Goal: Transaction & Acquisition: Purchase product/service

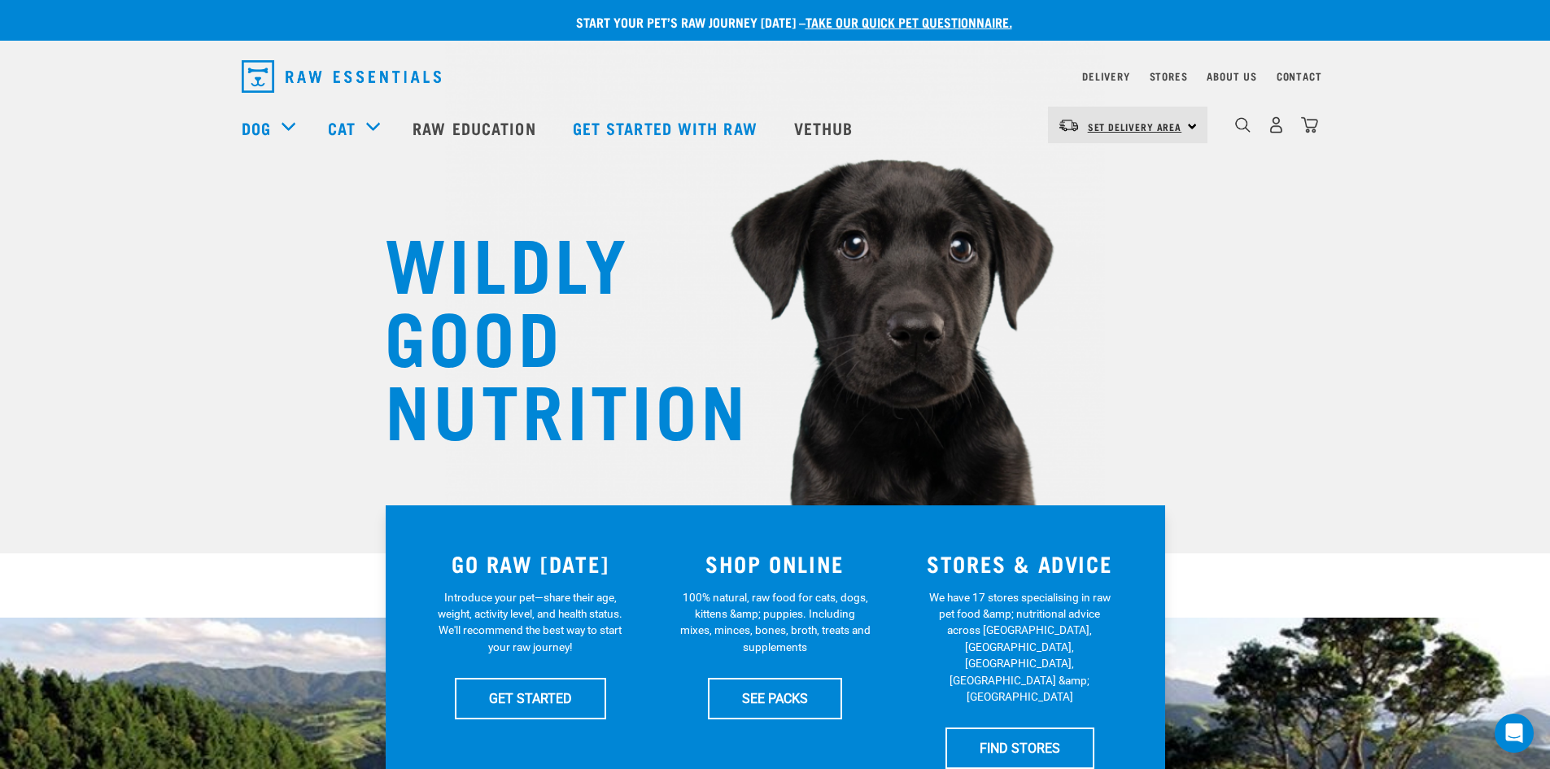
click at [1179, 115] on link "Set Delivery Area" at bounding box center [1135, 127] width 94 height 26
click at [1088, 167] on link "[GEOGRAPHIC_DATA]" at bounding box center [1126, 171] width 156 height 36
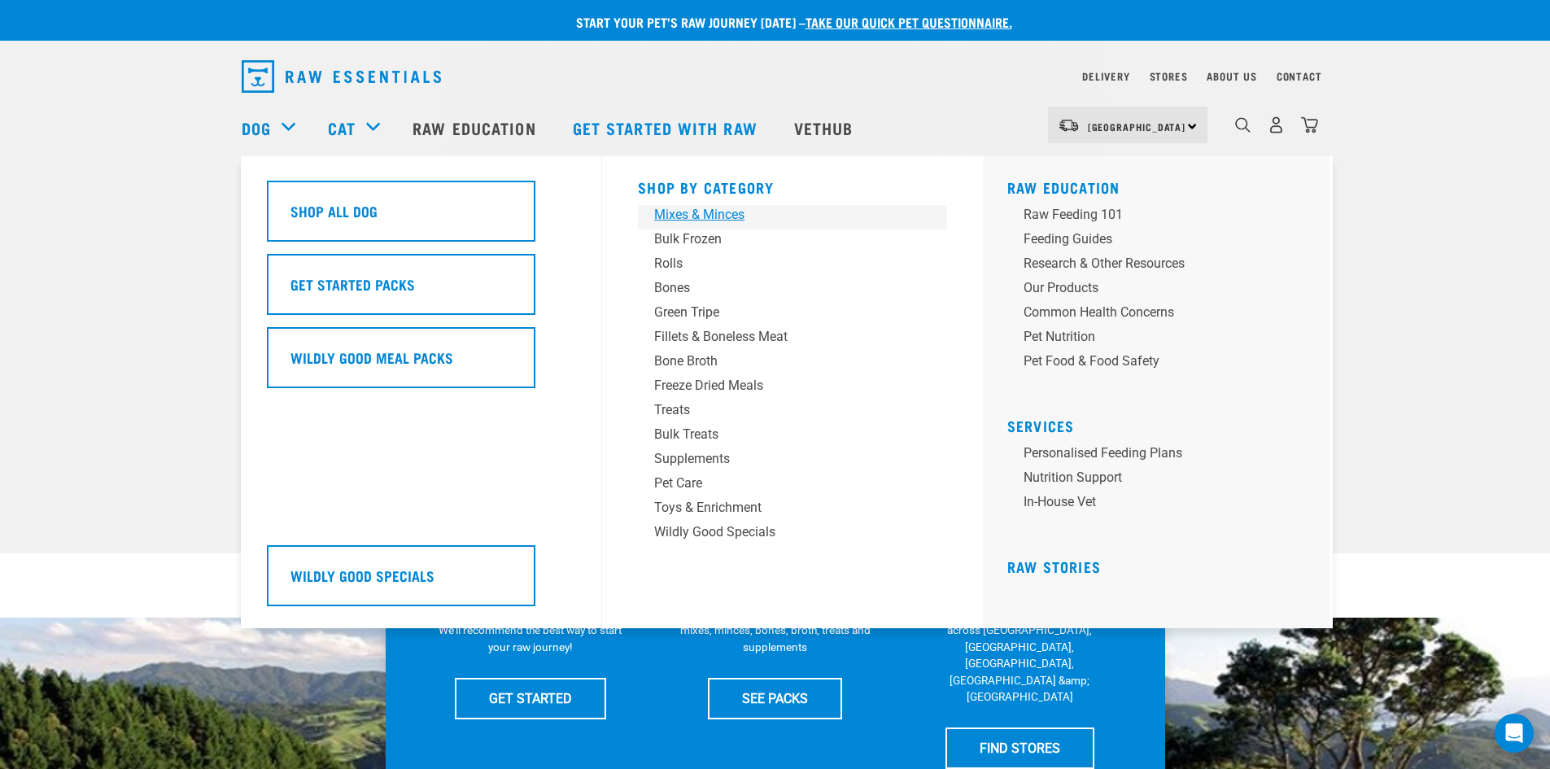
click at [671, 210] on div "Mixes & Minces" at bounding box center [781, 215] width 254 height 20
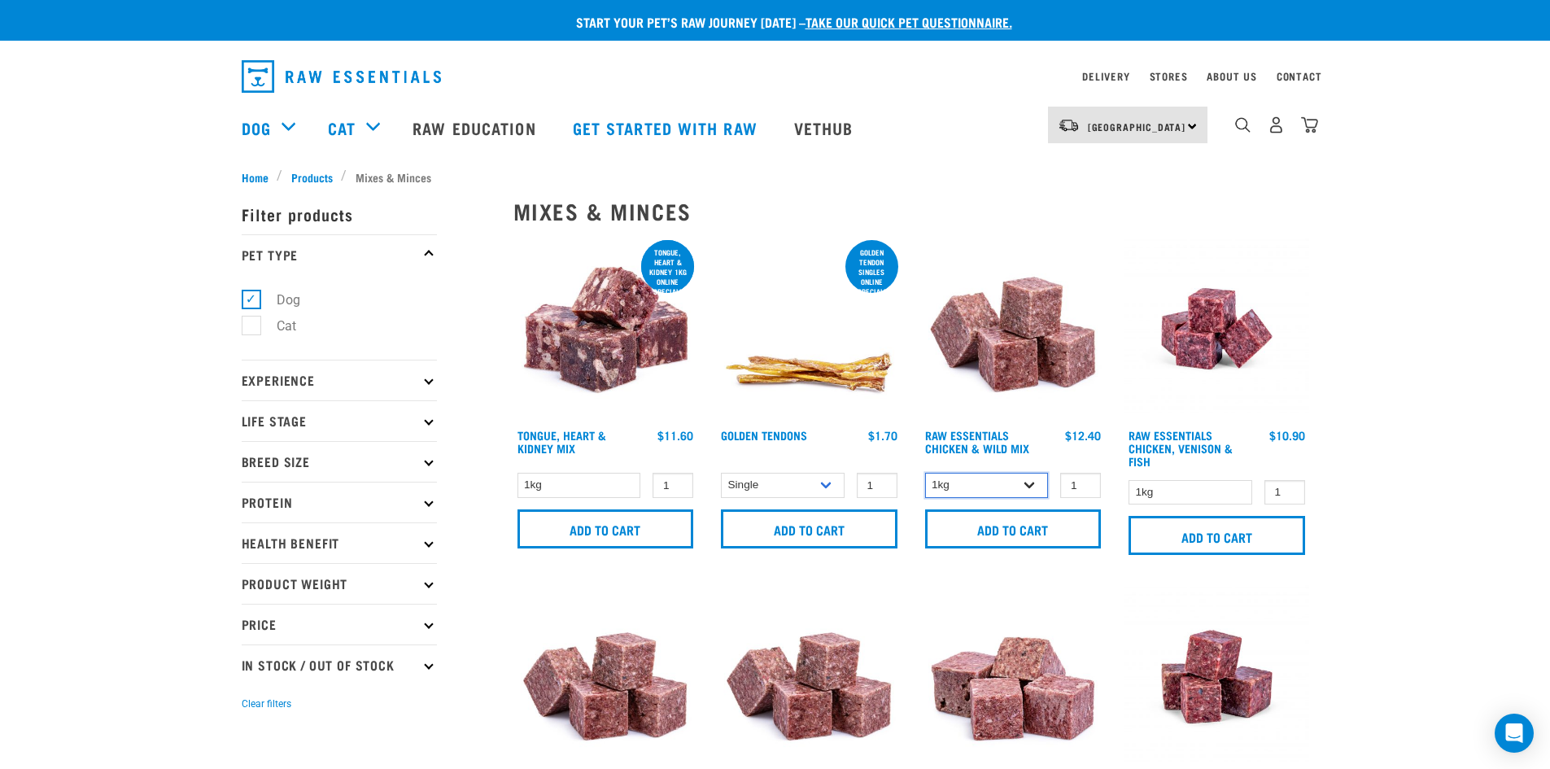
click at [1022, 488] on select "1kg 3kg Bulk (10kg)" at bounding box center [987, 485] width 124 height 25
click at [925, 473] on select "1kg 3kg Bulk (10kg)" at bounding box center [987, 485] width 124 height 25
click at [1038, 491] on select "1kg 3kg Bulk (10kg)" at bounding box center [987, 485] width 124 height 25
click at [925, 473] on select "1kg 3kg Bulk (10kg)" at bounding box center [987, 485] width 124 height 25
click at [1032, 492] on select "1kg 3kg Bulk (10kg)" at bounding box center [987, 485] width 124 height 25
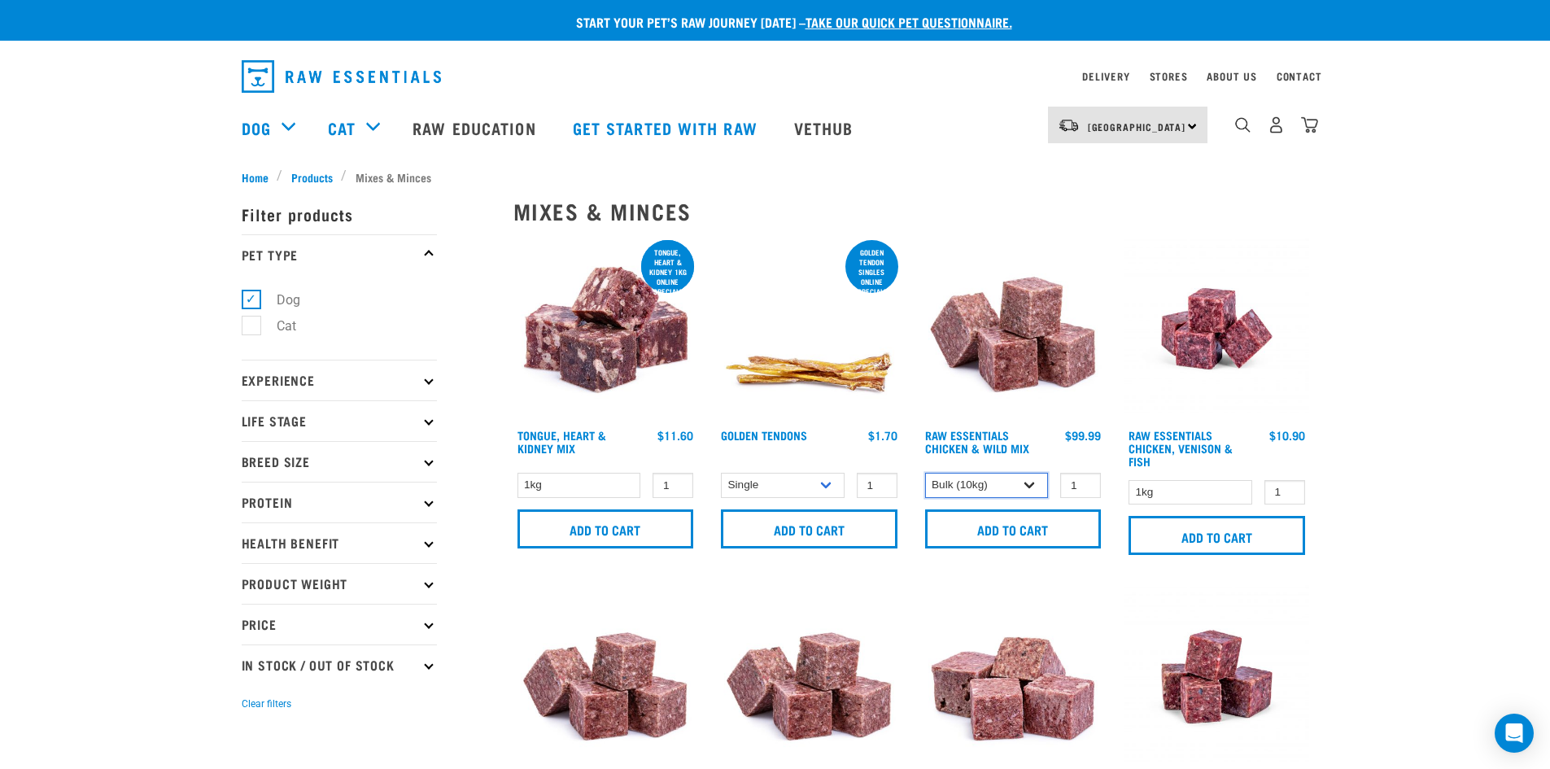
select select "731"
click at [925, 473] on select "1kg 3kg Bulk (10kg)" at bounding box center [987, 485] width 124 height 25
click at [1014, 531] on input "Add to cart" at bounding box center [1013, 528] width 177 height 39
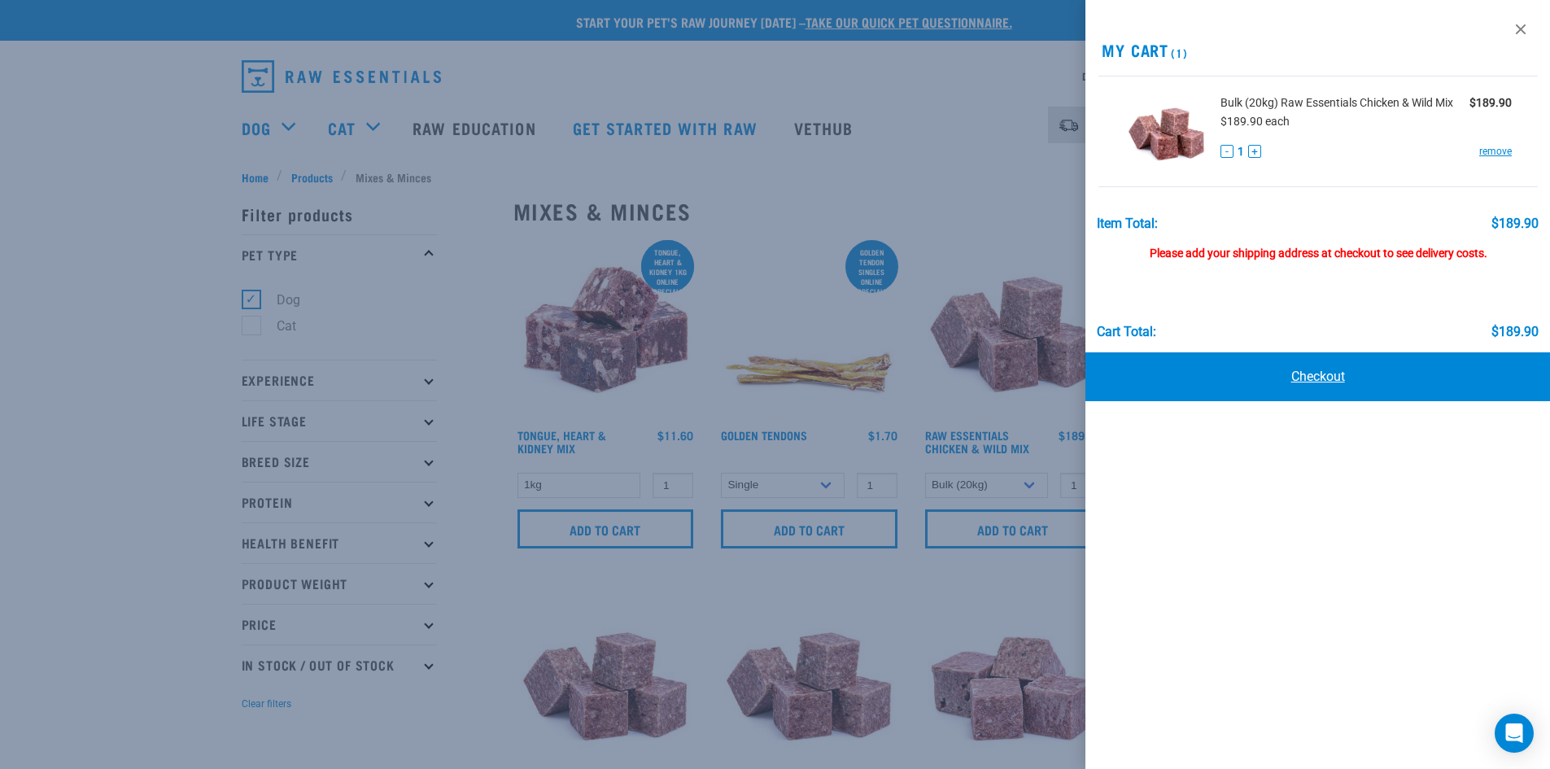
click at [1327, 388] on link "Checkout" at bounding box center [1319, 376] width 466 height 49
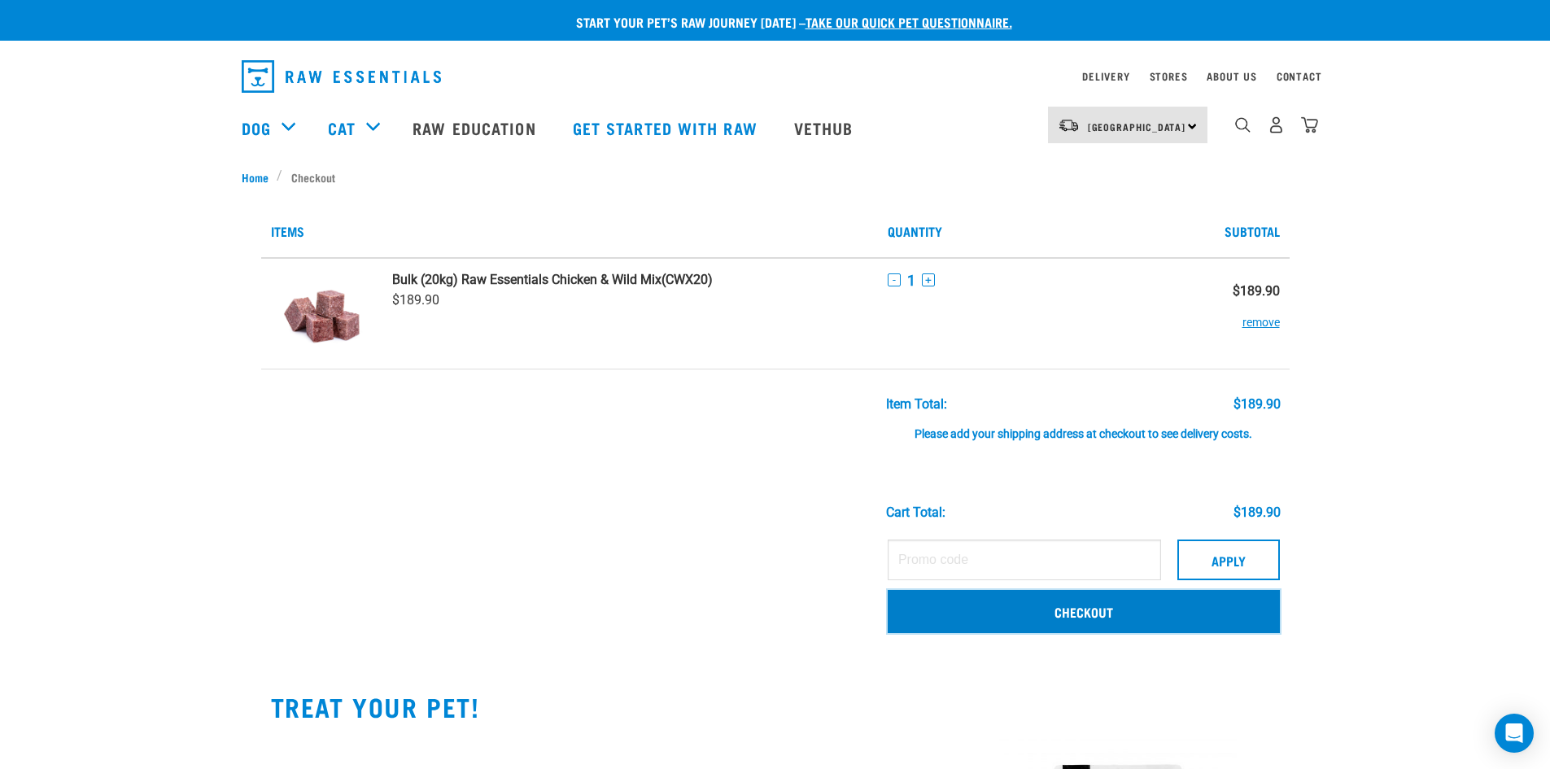
click at [1223, 619] on link "Checkout" at bounding box center [1084, 611] width 392 height 42
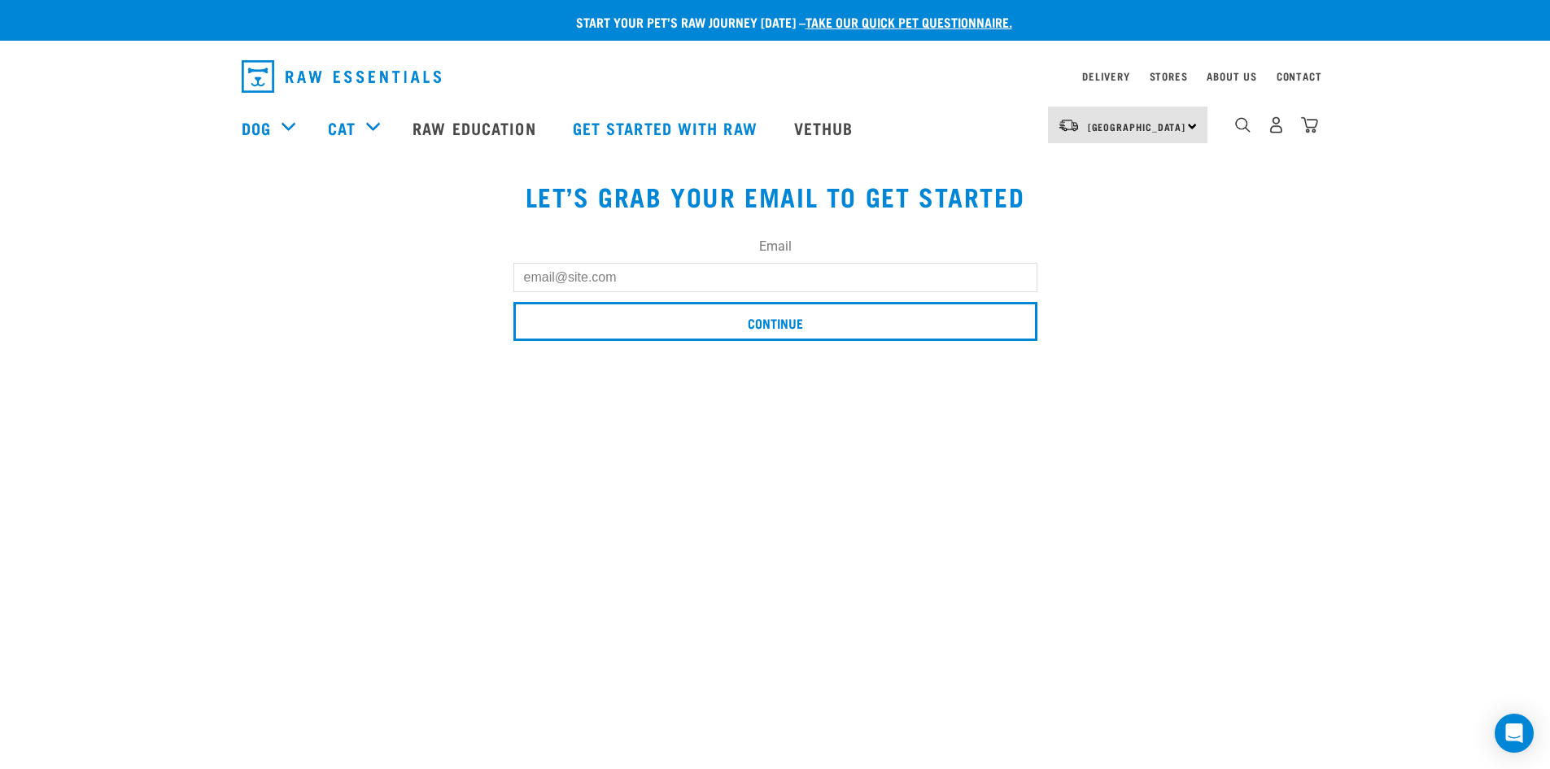
click at [680, 286] on input "Email" at bounding box center [776, 277] width 524 height 29
type input "[PERSON_NAME][EMAIL_ADDRESS][DOMAIN_NAME]"
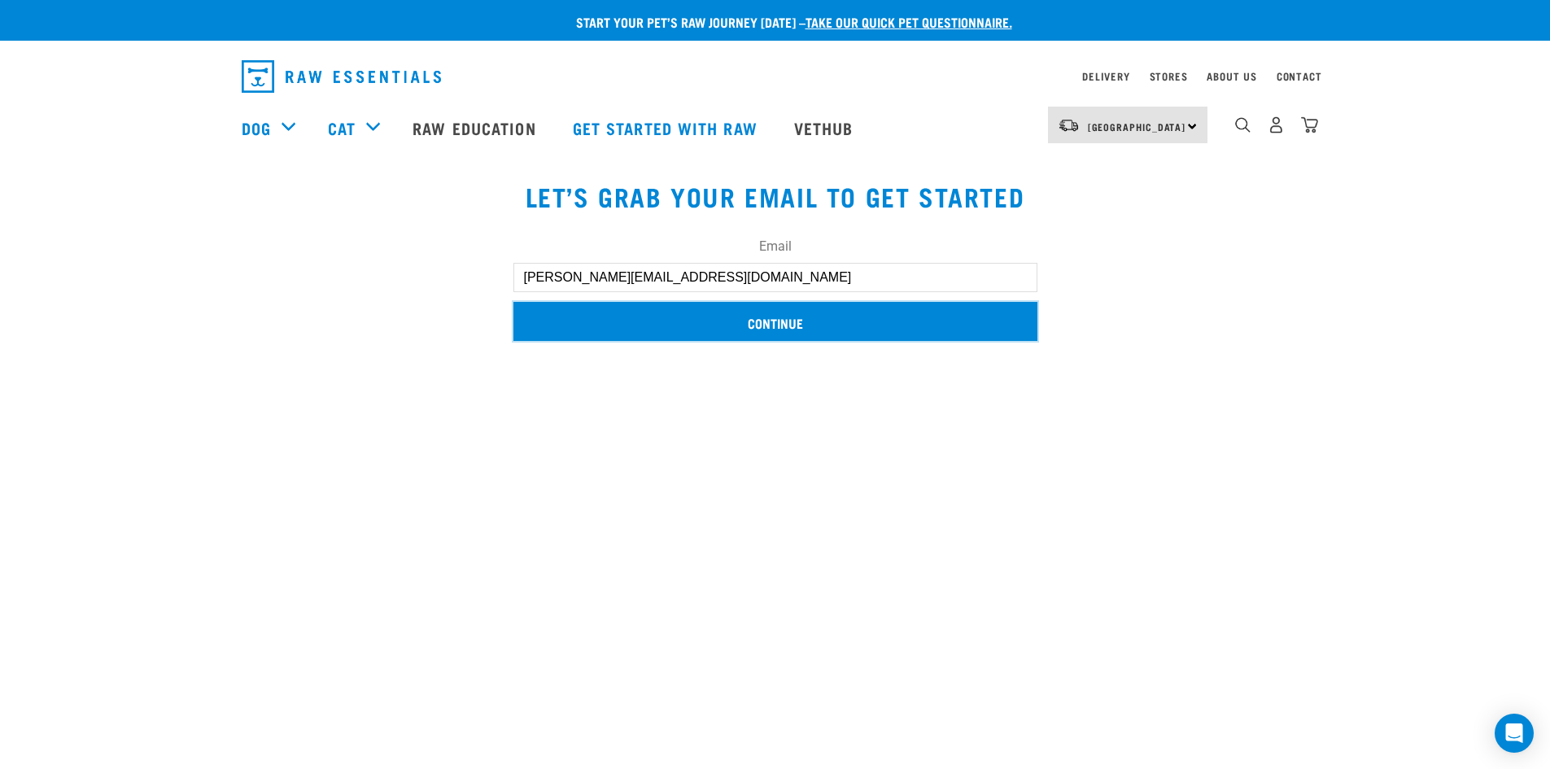
click at [693, 339] on input "Continue" at bounding box center [776, 321] width 524 height 39
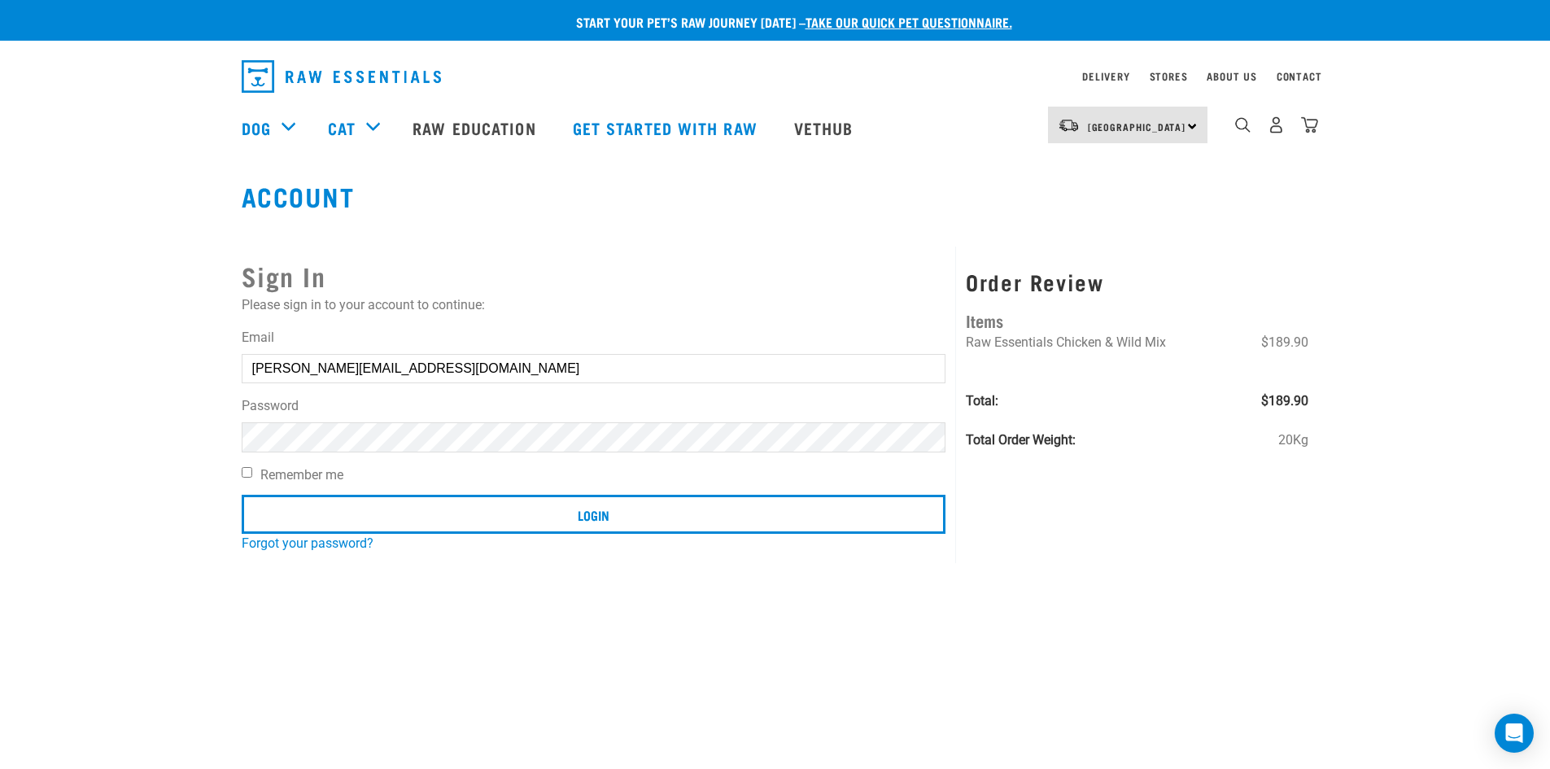
click at [251, 474] on input "Remember me" at bounding box center [247, 472] width 11 height 11
checkbox input "true"
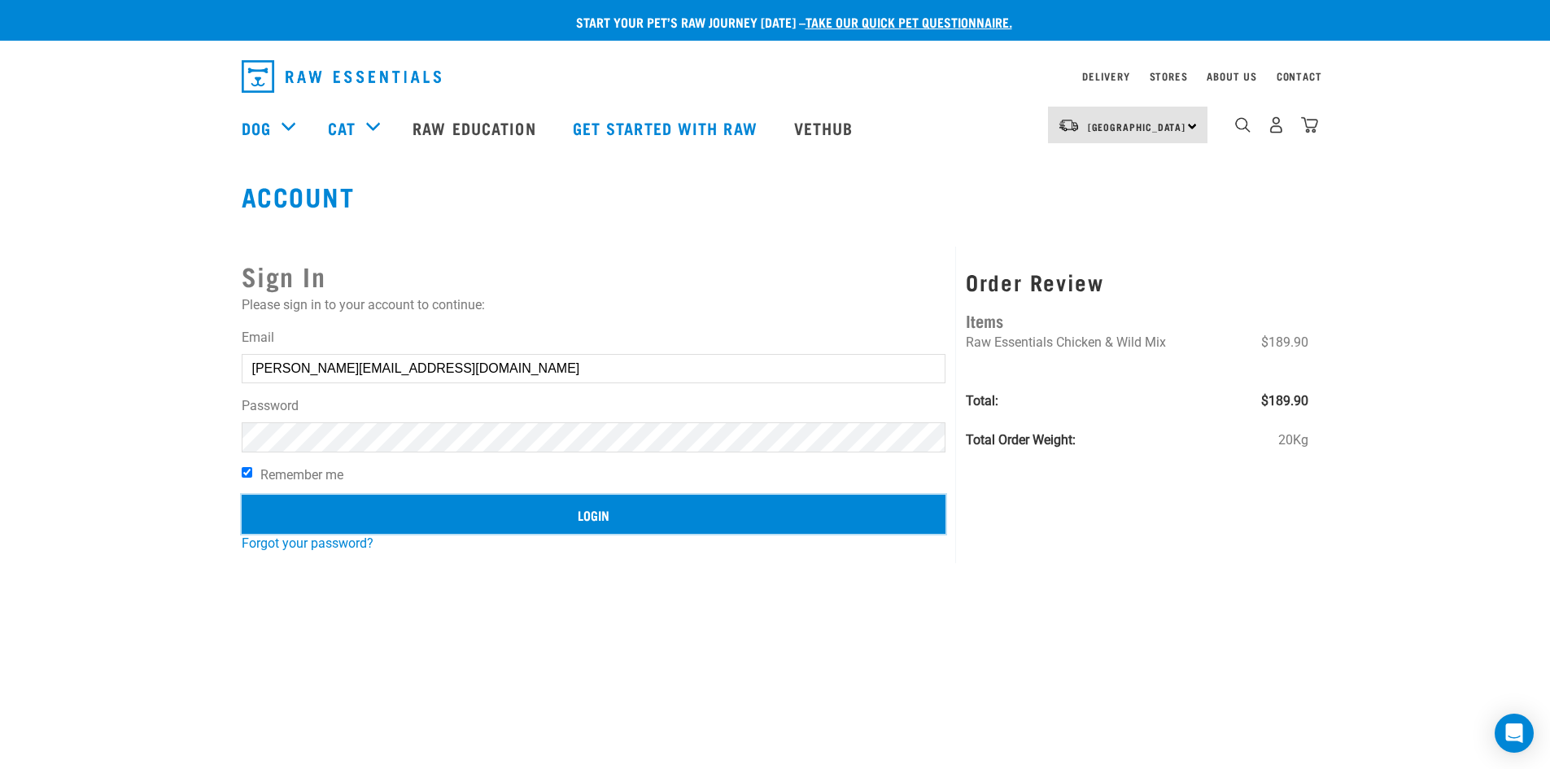
click at [419, 497] on input "Login" at bounding box center [594, 514] width 705 height 39
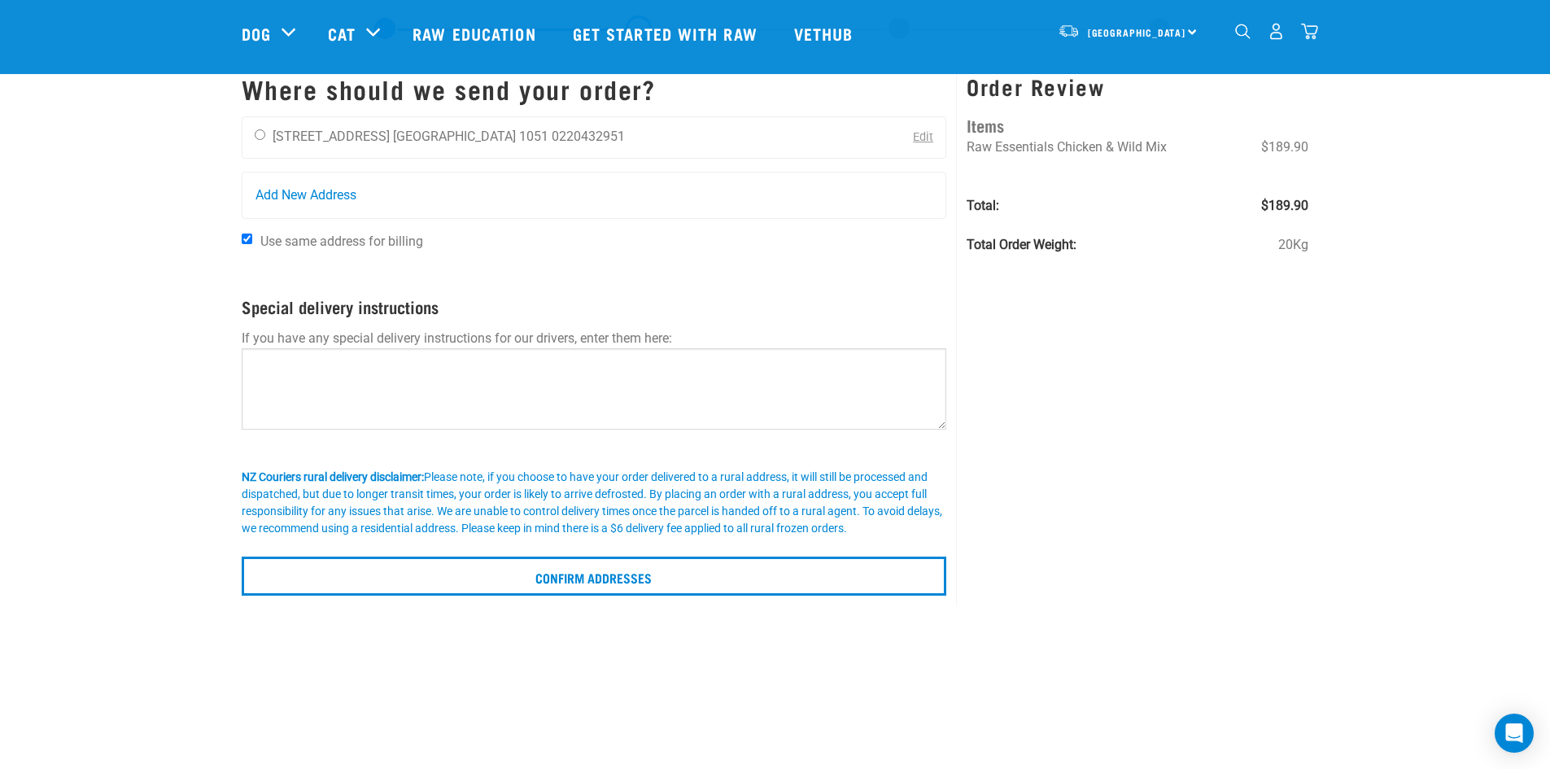
scroll to position [81, 0]
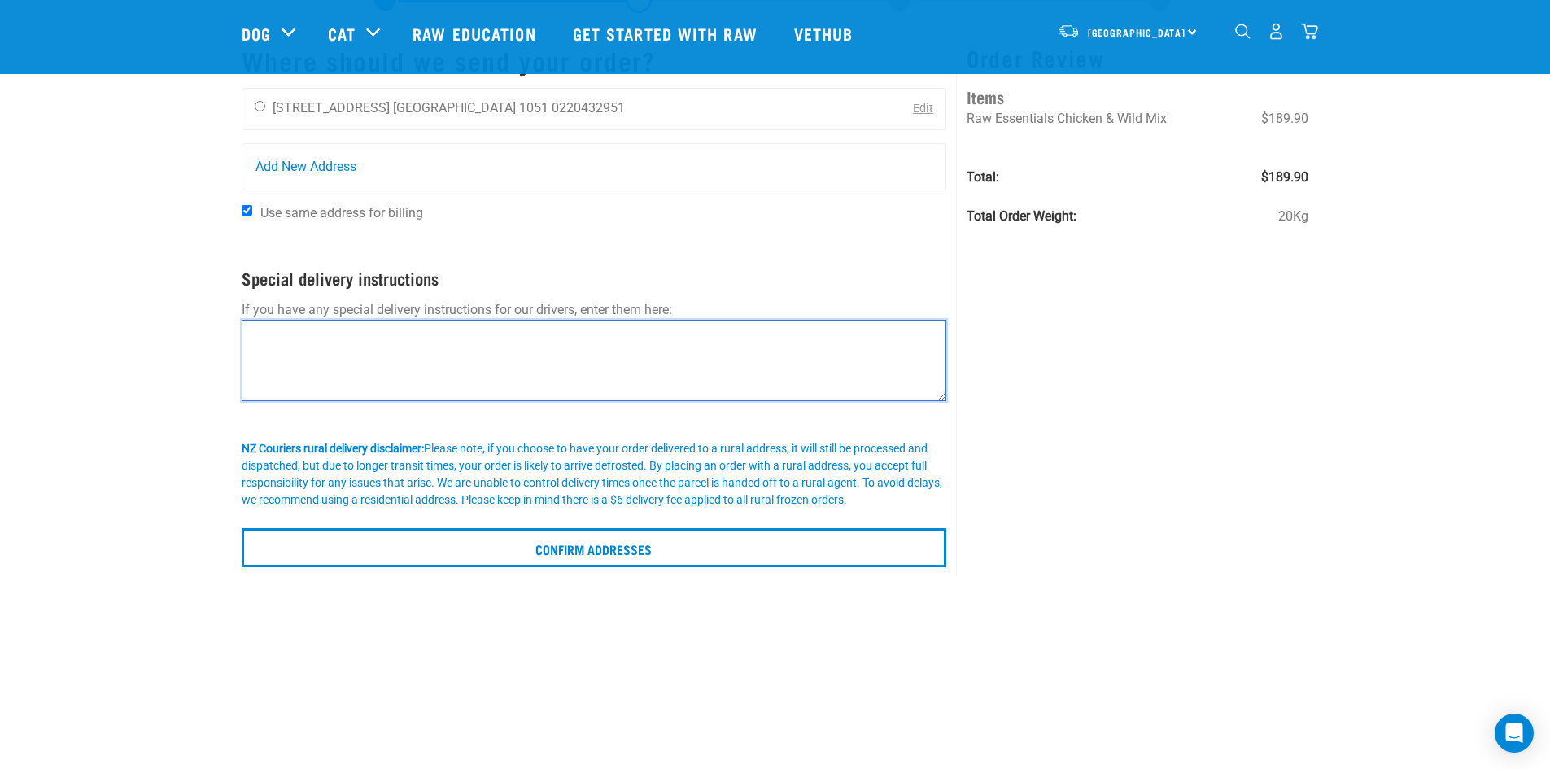
click at [798, 349] on textarea at bounding box center [595, 360] width 706 height 81
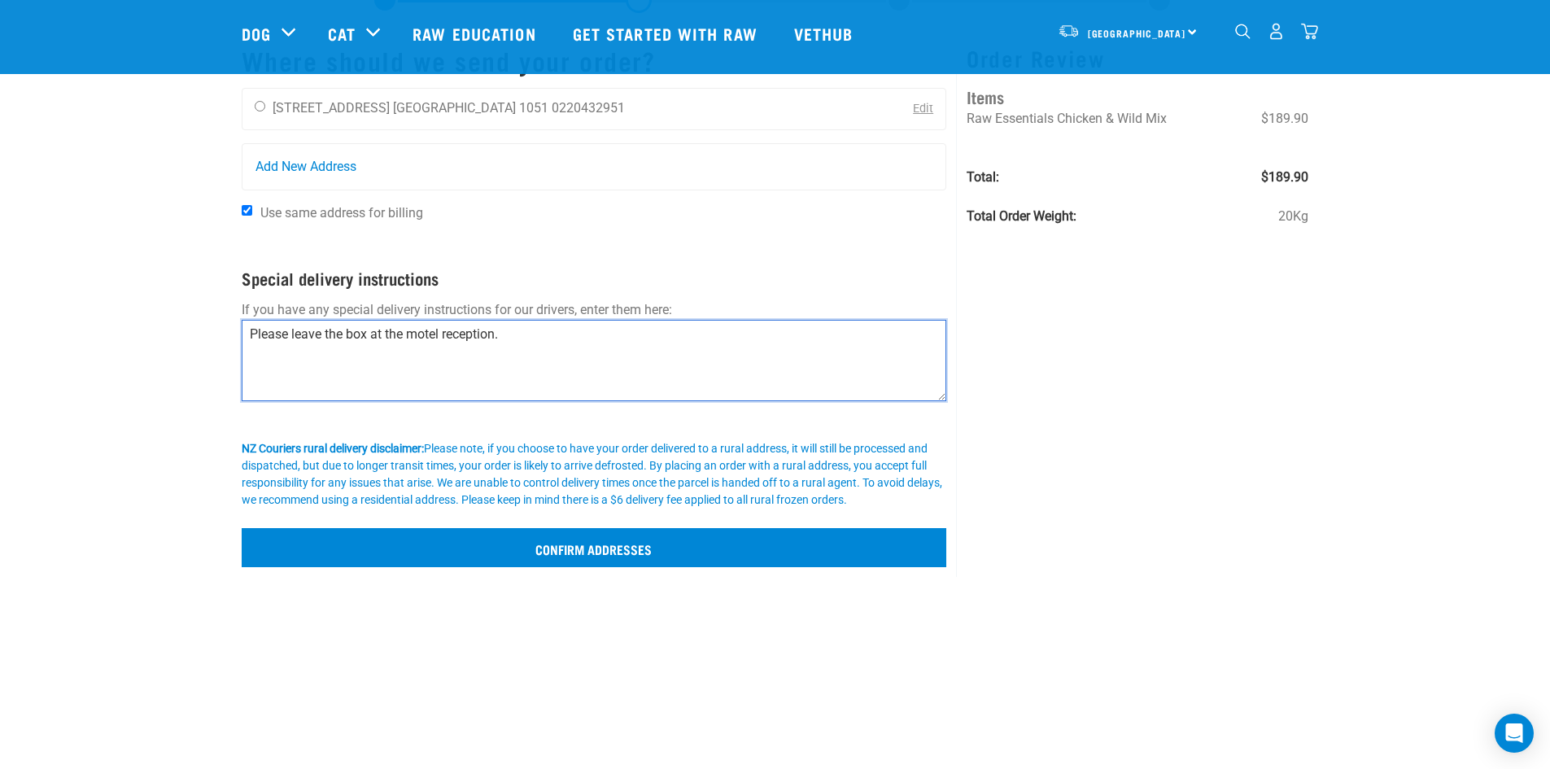
type textarea "Please leave the box at the motel reception."
click at [835, 551] on input "Confirm addresses" at bounding box center [595, 547] width 706 height 39
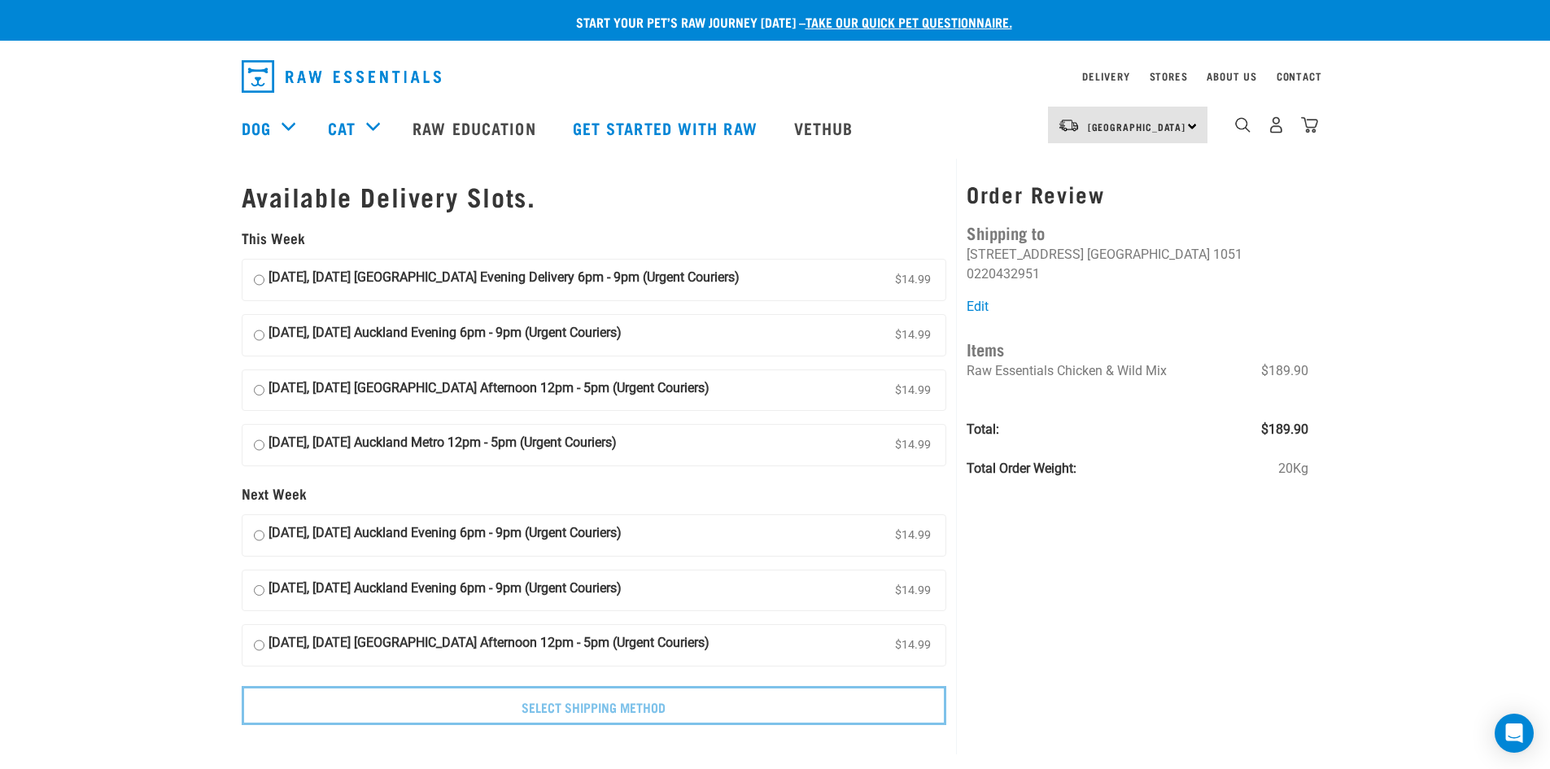
click at [264, 276] on input "21 August, Thursday Auckland Evening Delivery 6pm - 9pm (Urgent Couriers) $14.99" at bounding box center [259, 280] width 11 height 24
radio input "true"
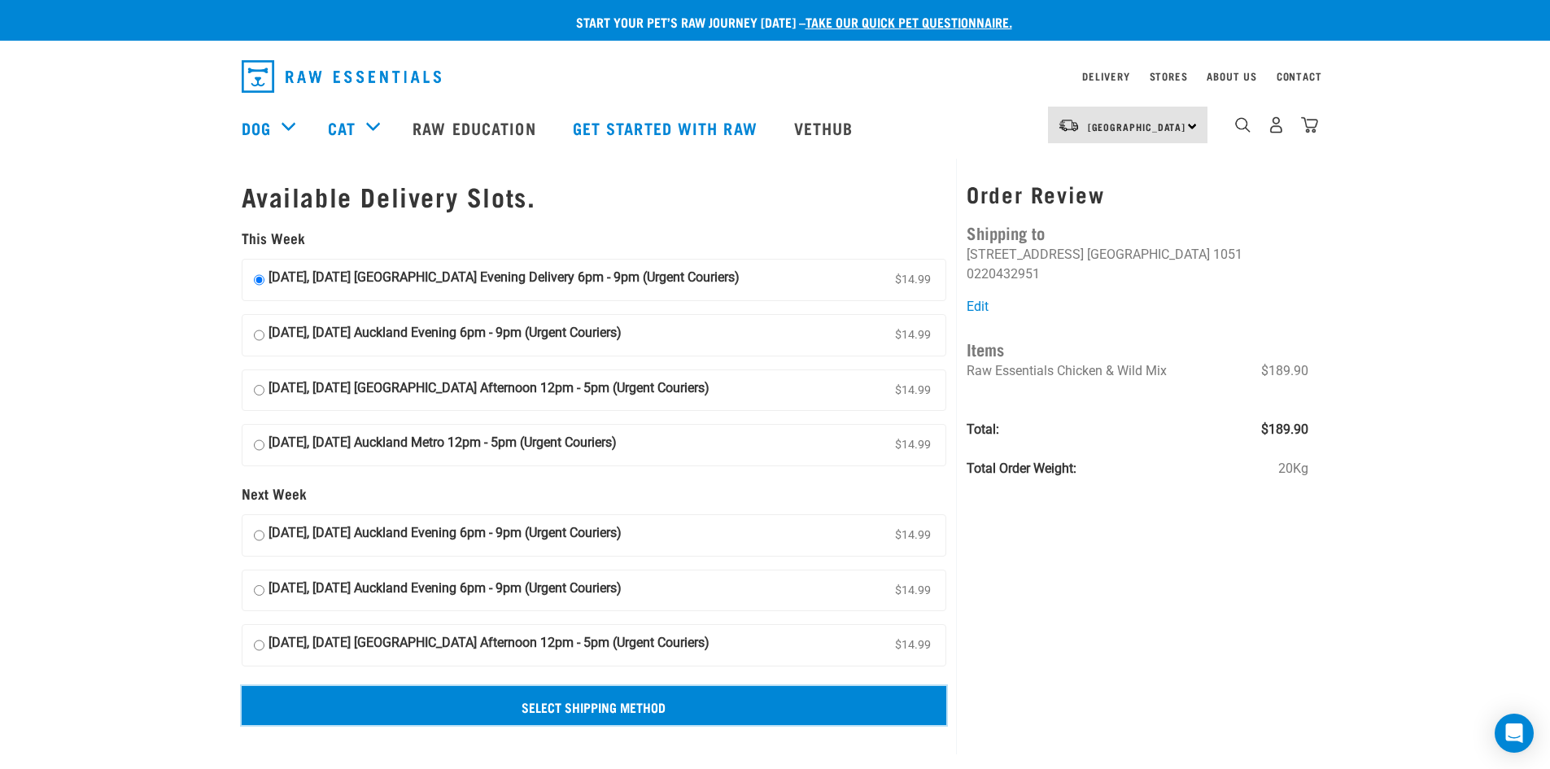
click at [820, 693] on input "Select Shipping Method" at bounding box center [595, 705] width 706 height 39
